Goal: Transaction & Acquisition: Book appointment/travel/reservation

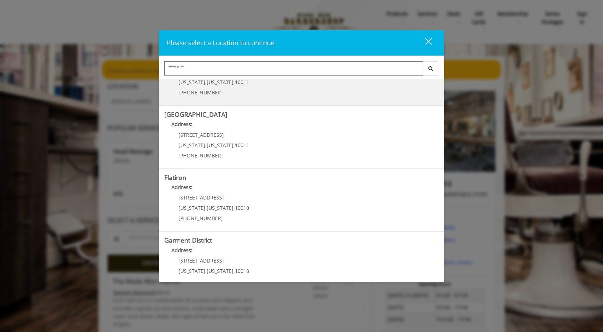
scroll to position [102, 0]
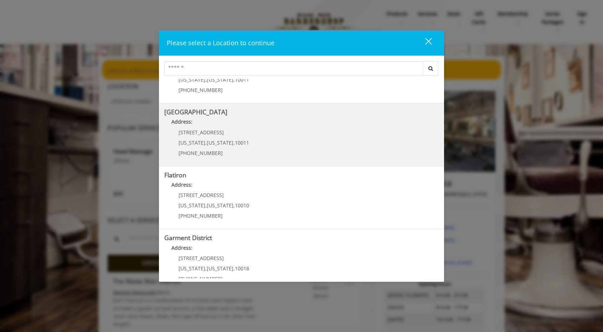
click at [235, 142] on span "10011" at bounding box center [242, 142] width 14 height 7
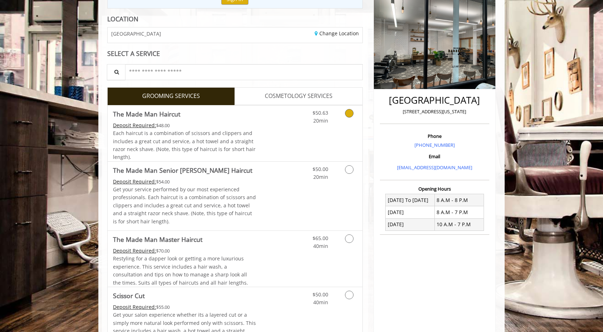
scroll to position [99, 0]
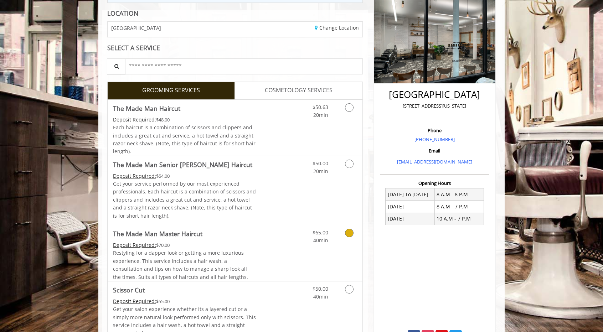
click at [351, 231] on icon "Grooming services" at bounding box center [349, 233] width 9 height 9
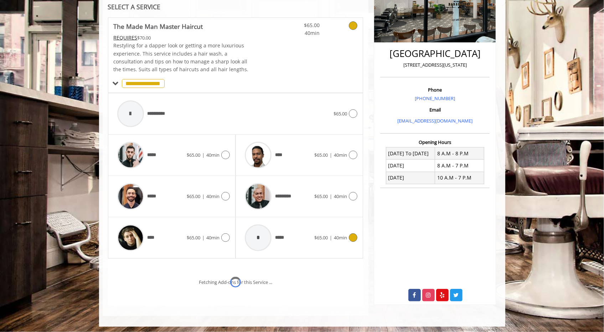
scroll to position [169, 0]
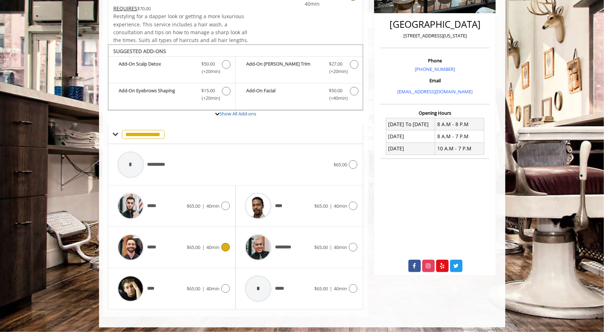
click at [218, 244] on span "40min" at bounding box center [212, 247] width 13 height 6
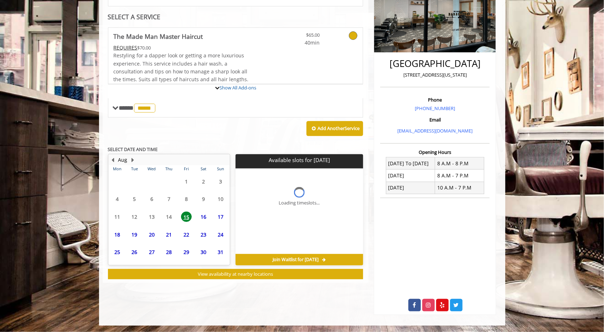
scroll to position [162, 0]
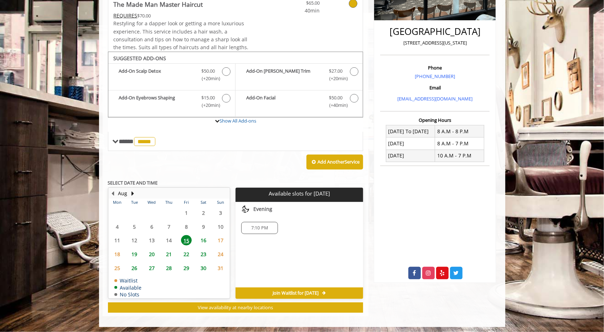
click at [267, 222] on div "7:10 PM" at bounding box center [259, 228] width 37 height 12
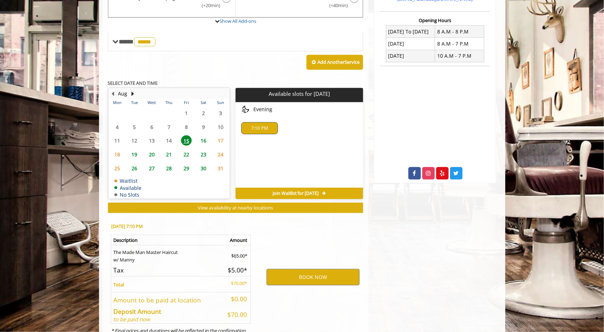
scroll to position [290, 0]
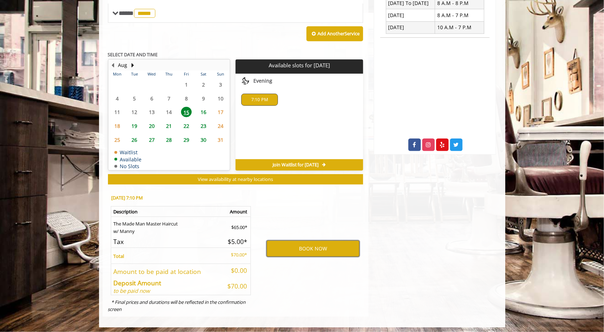
click at [306, 245] on button "BOOK NOW" at bounding box center [313, 249] width 93 height 16
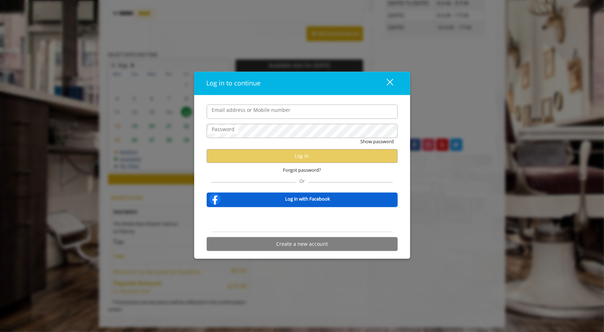
click at [235, 112] on input "Email address or Mobile number" at bounding box center [302, 112] width 191 height 14
type input "**********"
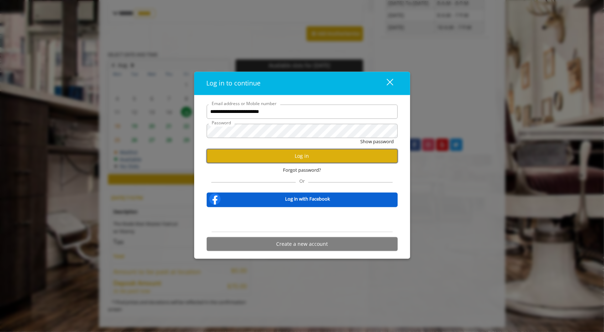
click at [274, 153] on button "Log in" at bounding box center [302, 156] width 191 height 14
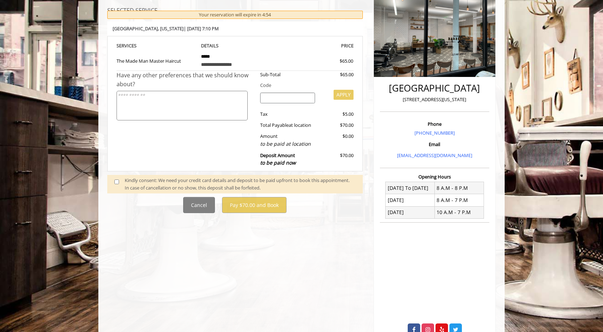
scroll to position [107, 0]
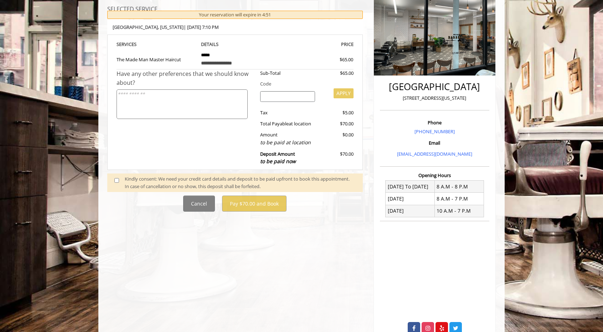
click at [131, 179] on div "Kindly consent: We need your credit card details and deposit to be paid upfront…" at bounding box center [240, 182] width 231 height 15
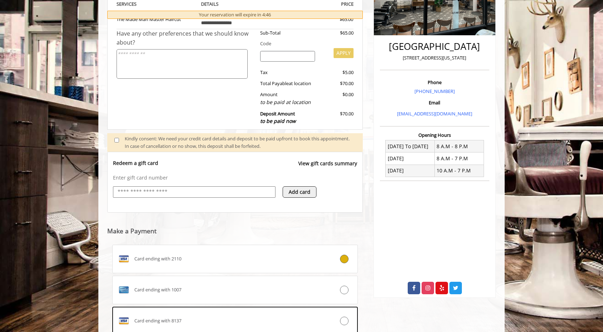
scroll to position [239, 0]
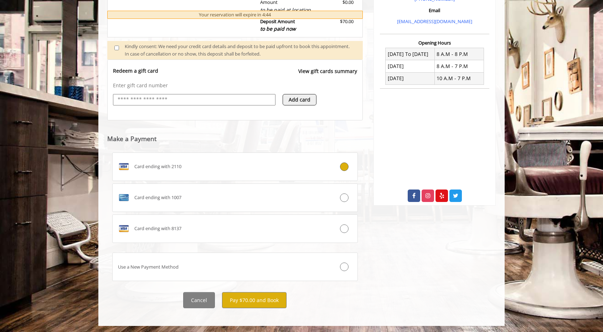
click at [338, 292] on div "Cancel Pay $70.00 and Book" at bounding box center [235, 300] width 266 height 16
click at [252, 298] on button "Pay $70.00 and Book" at bounding box center [254, 300] width 65 height 16
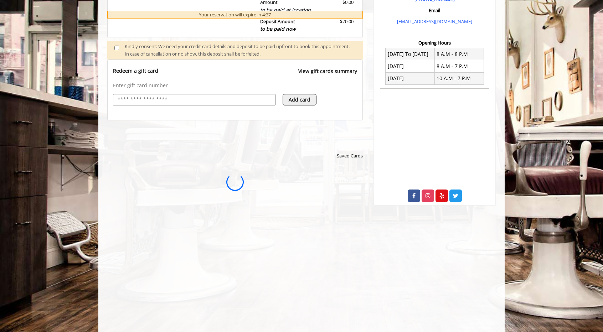
scroll to position [0, 0]
click at [240, 140] on h5 at bounding box center [235, 138] width 256 height 7
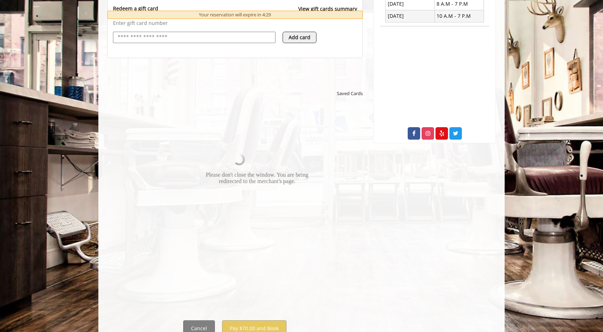
scroll to position [330, 0]
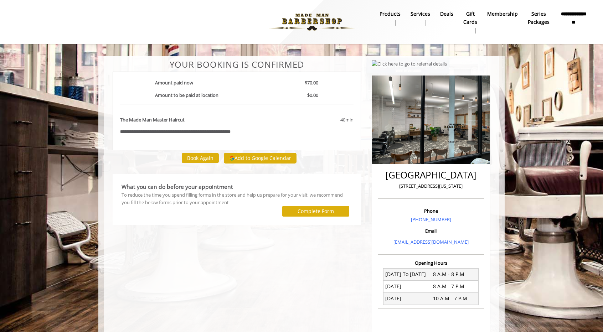
click at [255, 216] on div at bounding box center [196, 211] width 161 height 10
click at [263, 159] on button "Add to Google Calendar" at bounding box center [260, 158] width 73 height 11
